Goal: Navigation & Orientation: Find specific page/section

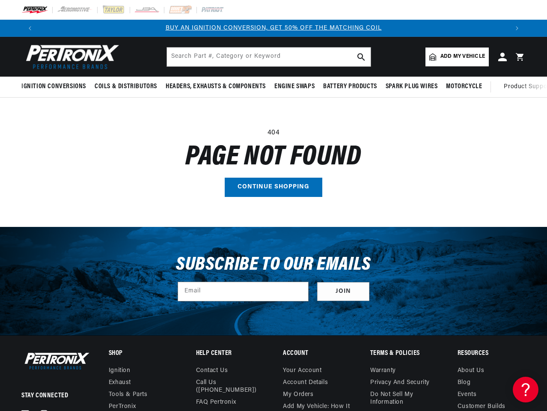
click at [273, 205] on main "404 Page not found Continue shopping" at bounding box center [273, 162] width 547 height 129
click at [30, 28] on icon "Translation missing: en.sections.announcements.previous_announcement" at bounding box center [30, 28] width 3 height 4
click at [528, 28] on slideshow-component "BUY AN IGNITION CONVERSION, GET 50% OFF THE MATCHING COIL SHOP MAIL-IN REBATES …" at bounding box center [273, 28] width 547 height 17
click at [517, 28] on icon "Translation missing: en.sections.announcements.next_announcement" at bounding box center [517, 28] width 3 height 4
click at [55, 86] on span "Ignition Conversions" at bounding box center [53, 86] width 65 height 9
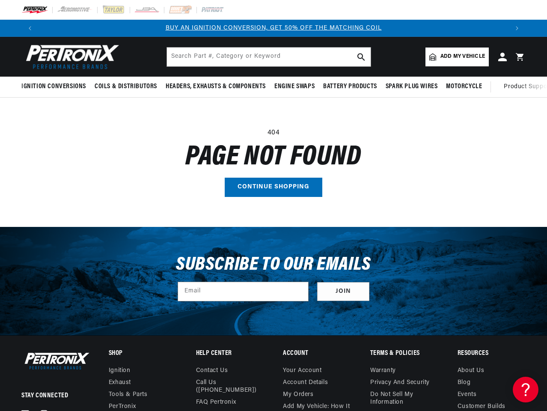
click at [125, 86] on span "Coils & Distributors" at bounding box center [126, 86] width 62 height 9
